Goal: Task Accomplishment & Management: Manage account settings

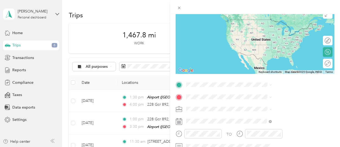
scroll to position [76, 0]
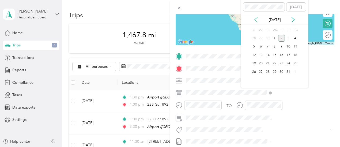
click at [254, 21] on icon at bounding box center [255, 19] width 5 height 5
click at [266, 45] on div "9" at bounding box center [267, 47] width 7 height 7
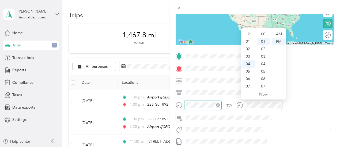
scroll to position [7, 0]
click at [221, 106] on div at bounding box center [198, 105] width 46 height 9
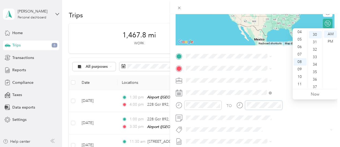
scroll to position [225, 0]
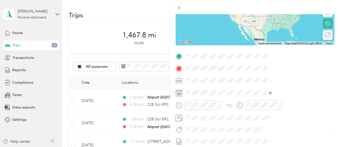
click at [269, 110] on span "[STREET_ADDRESS][US_STATE]" at bounding box center [277, 107] width 53 height 5
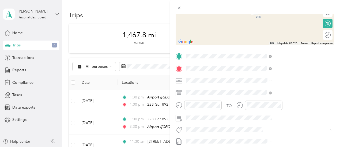
click at [262, 89] on span "[STREET_ADDRESS][US_STATE]" at bounding box center [277, 87] width 53 height 5
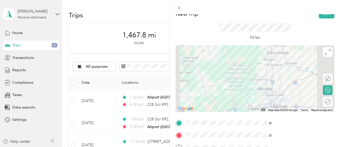
scroll to position [0, 1]
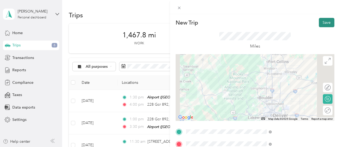
click at [325, 23] on button "Save" at bounding box center [327, 22] width 16 height 9
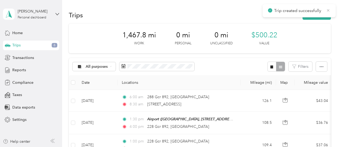
click at [329, 9] on icon at bounding box center [328, 10] width 2 height 2
click at [317, 14] on button "New trip" at bounding box center [316, 14] width 28 height 9
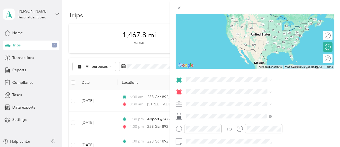
scroll to position [70, 0]
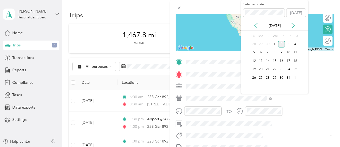
click at [255, 25] on icon at bounding box center [255, 25] width 5 height 5
click at [268, 53] on div "9" at bounding box center [267, 52] width 7 height 7
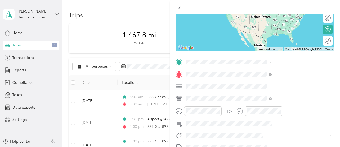
click at [264, 44] on span "[STREET_ADDRESS][US_STATE]" at bounding box center [279, 42] width 53 height 5
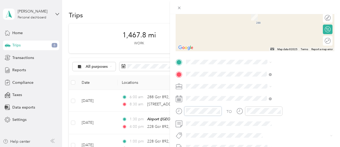
click at [221, 110] on div at bounding box center [198, 111] width 46 height 9
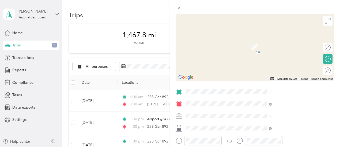
scroll to position [40, 1]
click at [280, 87] on div "New Trip Save This trip cannot be edited because it is either under review, app…" at bounding box center [254, 97] width 159 height 239
click at [289, 31] on span "[STREET_ADDRESS][US_STATE]" at bounding box center [277, 31] width 53 height 5
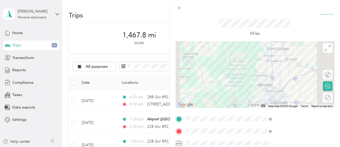
scroll to position [0, 1]
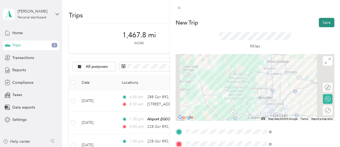
click at [319, 27] on button "Save" at bounding box center [327, 22] width 16 height 9
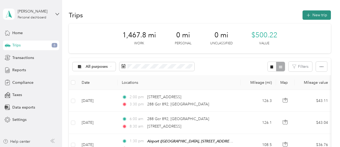
click at [319, 14] on button "New trip" at bounding box center [316, 14] width 28 height 9
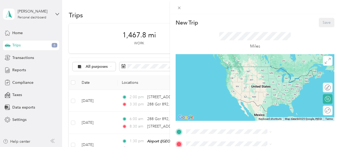
scroll to position [27, 0]
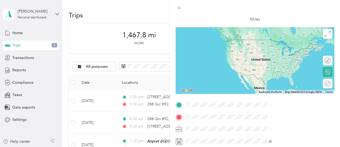
click at [280, 75] on span "[STREET_ADDRESS][US_STATE]" at bounding box center [279, 72] width 53 height 5
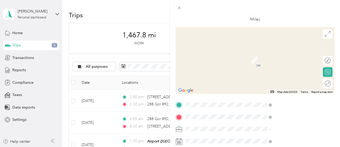
click at [271, 60] on span "Metalwest, [STREET_ADDRESS][PERSON_NAME]" at bounding box center [279, 63] width 53 height 10
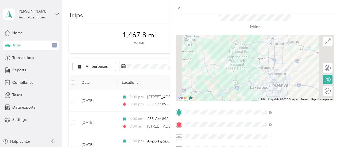
scroll to position [77, 0]
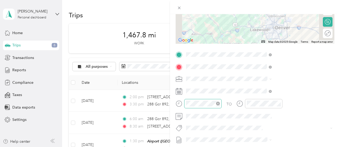
click at [221, 101] on div at bounding box center [202, 103] width 37 height 9
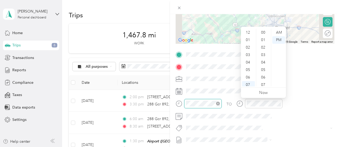
scroll to position [32, 0]
drag, startPoint x: 261, startPoint y: 100, endPoint x: 223, endPoint y: 105, distance: 38.5
click at [223, 105] on div "New Trip Save This trip cannot be edited because it is either under review, app…" at bounding box center [170, 73] width 340 height 147
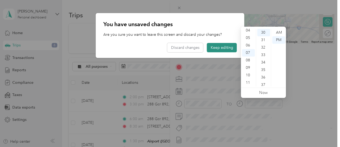
click at [223, 46] on button "Keep editing" at bounding box center [222, 47] width 30 height 9
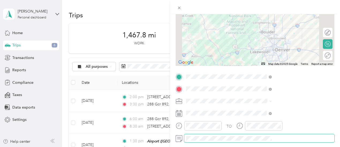
scroll to position [0, 1]
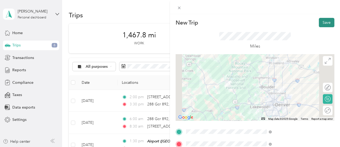
click at [325, 24] on button "Save" at bounding box center [327, 22] width 16 height 9
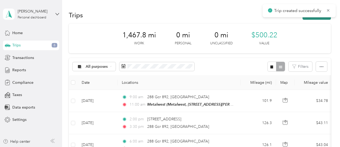
click at [316, 18] on button "New trip" at bounding box center [316, 14] width 28 height 9
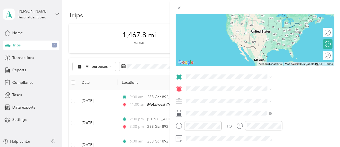
scroll to position [55, 0]
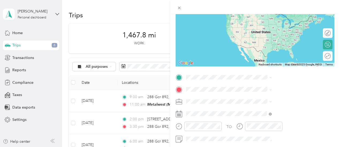
click at [169, 102] on div "New Trip Save This trip cannot be edited because it is either under review, app…" at bounding box center [170, 73] width 340 height 147
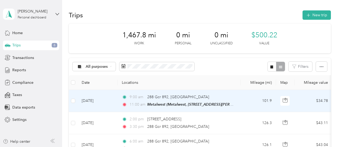
click at [170, 100] on div "9:00 am 288 Gcr 892, Granby 11:00 am Metalwest (Metalwest, [STREET_ADDRESS][PER…" at bounding box center [178, 100] width 112 height 13
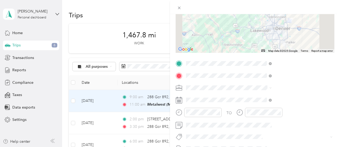
scroll to position [76, 0]
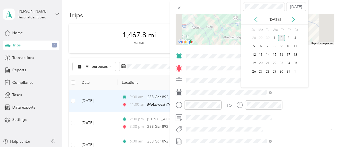
click at [256, 20] on icon at bounding box center [255, 19] width 5 height 5
click at [289, 46] on div "12" at bounding box center [288, 46] width 7 height 7
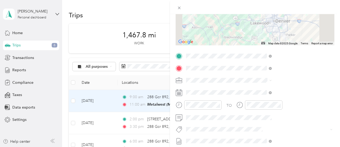
scroll to position [0, 0]
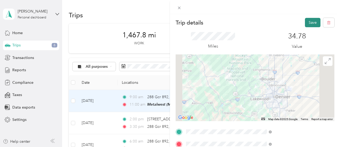
click at [308, 20] on button "Save" at bounding box center [313, 22] width 16 height 9
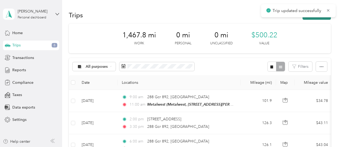
click at [316, 17] on button "New trip" at bounding box center [316, 14] width 28 height 9
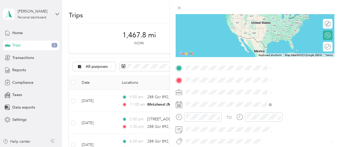
scroll to position [64, 0]
click at [273, 101] on span "Metalwest, [STREET_ADDRESS][PERSON_NAME]" at bounding box center [279, 98] width 53 height 10
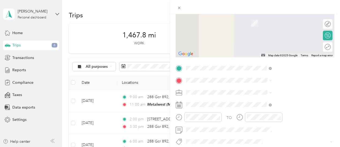
click at [277, 44] on span "[STREET_ADDRESS][US_STATE]" at bounding box center [279, 41] width 53 height 5
click at [283, 18] on span "[STREET_ADDRESS][US_STATE]" at bounding box center [279, 15] width 53 height 5
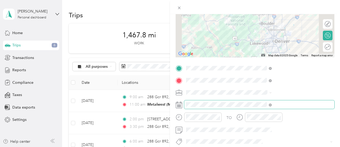
click at [255, 109] on span at bounding box center [259, 105] width 150 height 9
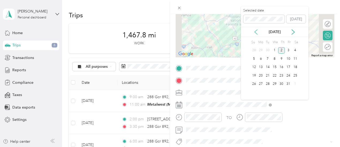
click at [256, 31] on icon at bounding box center [255, 31] width 5 height 5
click at [288, 58] on div "12" at bounding box center [288, 59] width 7 height 7
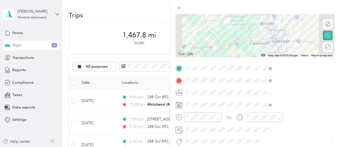
click at [221, 116] on div at bounding box center [198, 117] width 46 height 9
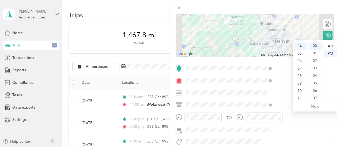
scroll to position [0, 0]
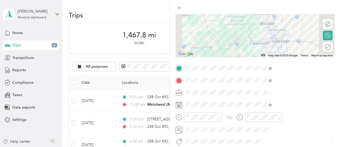
click at [334, 78] on div "New Trip Save This trip cannot be edited because it is either under review, app…" at bounding box center [255, 87] width 170 height 147
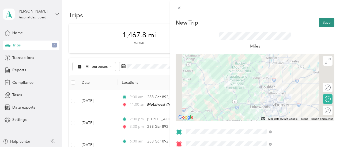
click at [323, 24] on button "Save" at bounding box center [327, 22] width 16 height 9
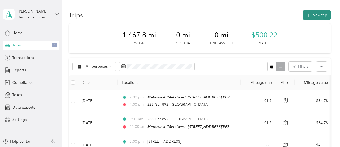
click at [307, 14] on icon "button" at bounding box center [308, 15] width 6 height 6
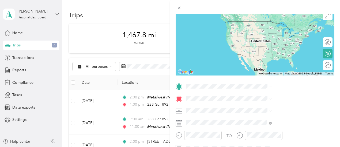
scroll to position [53, 0]
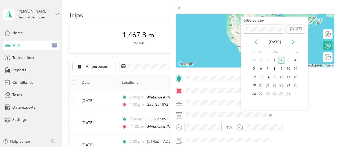
click at [257, 43] on icon at bounding box center [255, 41] width 5 height 5
click at [266, 83] on div "23" at bounding box center [267, 86] width 7 height 7
click at [259, 85] on div "22" at bounding box center [260, 86] width 7 height 7
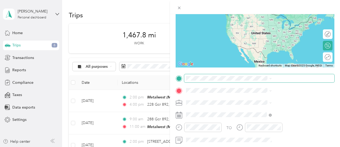
click at [259, 81] on span at bounding box center [259, 78] width 150 height 9
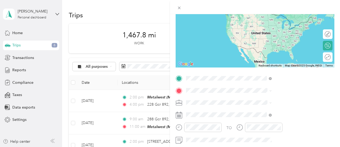
click at [282, 49] on span "[STREET_ADDRESS][US_STATE]" at bounding box center [279, 46] width 53 height 5
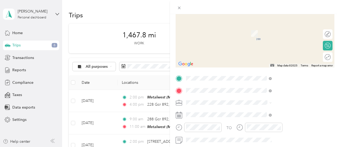
click at [288, 27] on div "Airport" at bounding box center [290, 27] width 74 height 5
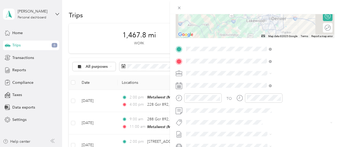
scroll to position [90, 0]
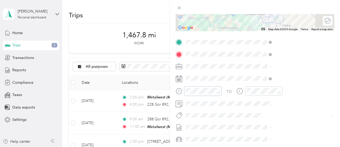
click at [221, 91] on div at bounding box center [198, 91] width 46 height 9
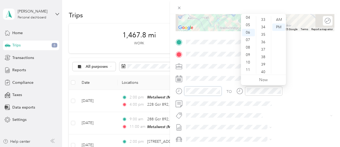
scroll to position [225, 0]
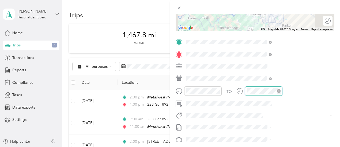
click at [282, 91] on div at bounding box center [263, 91] width 37 height 9
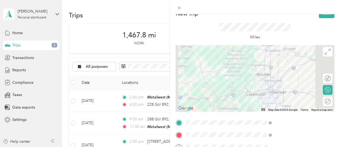
scroll to position [0, 0]
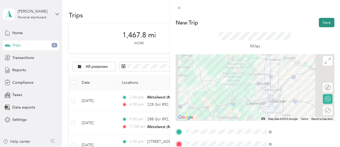
click at [322, 23] on button "Save" at bounding box center [327, 22] width 16 height 9
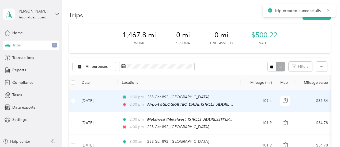
click at [192, 98] on div "6:30 pm 288 Gcr 892, [GEOGRAPHIC_DATA]" at bounding box center [178, 97] width 112 height 6
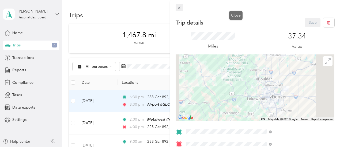
click at [181, 8] on icon at bounding box center [179, 8] width 5 height 5
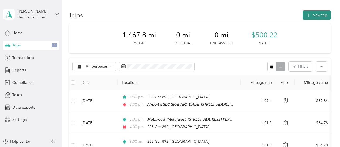
click at [318, 14] on button "New trip" at bounding box center [316, 14] width 28 height 9
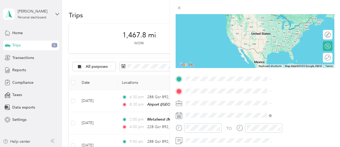
scroll to position [83, 0]
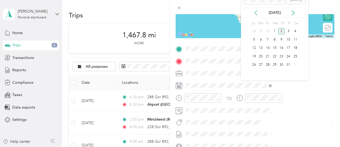
click at [256, 14] on icon at bounding box center [255, 12] width 5 height 5
click at [277, 55] on div "24" at bounding box center [274, 56] width 7 height 7
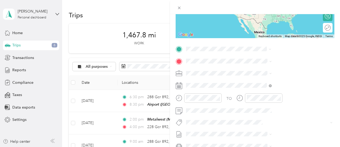
click at [276, 117] on li "Airport [GEOGRAPHIC_DATA], [STREET_ADDRESS][PERSON_NAME] , 80249, Denver, CO, […" at bounding box center [285, 118] width 89 height 28
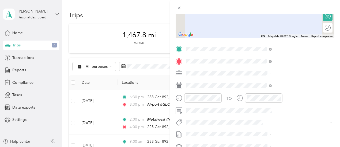
click at [270, 83] on span "[STREET_ADDRESS][US_STATE]" at bounding box center [279, 80] width 53 height 5
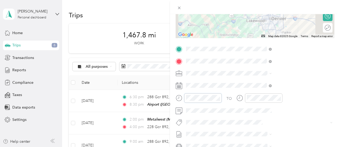
click at [221, 95] on div at bounding box center [198, 98] width 46 height 9
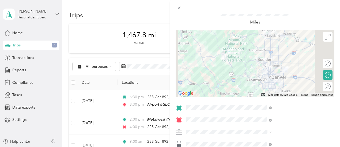
scroll to position [0, 1]
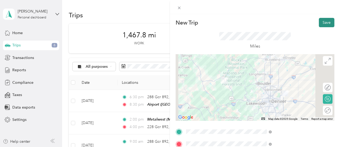
click at [319, 22] on button "Save" at bounding box center [327, 22] width 16 height 9
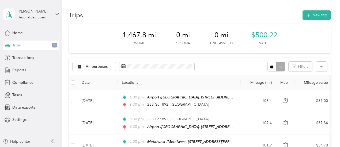
click at [30, 71] on div "Reports" at bounding box center [31, 71] width 56 height 10
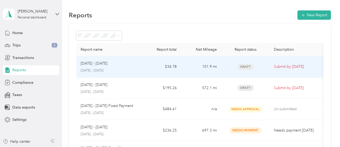
click at [192, 71] on td "101.9 mi" at bounding box center [201, 66] width 40 height 21
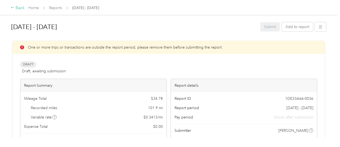
click at [18, 6] on div "Back" at bounding box center [18, 8] width 14 height 6
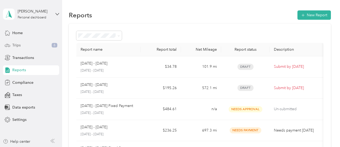
click at [28, 43] on div "Trips 6" at bounding box center [31, 46] width 56 height 10
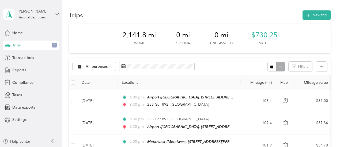
click at [22, 70] on span "Reports" at bounding box center [19, 70] width 14 height 6
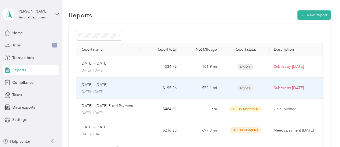
click at [115, 82] on div "[DATE] - [DATE]" at bounding box center [109, 85] width 56 height 6
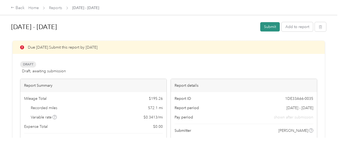
click at [267, 24] on button "Submit" at bounding box center [270, 26] width 20 height 9
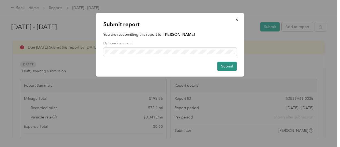
click at [231, 65] on button "Submit" at bounding box center [227, 66] width 20 height 9
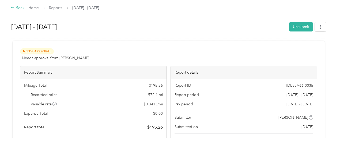
click at [16, 7] on div "Back" at bounding box center [18, 8] width 14 height 6
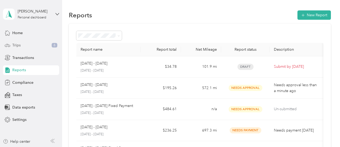
click at [41, 43] on div "Trips 6" at bounding box center [31, 46] width 56 height 10
